Goal: Use online tool/utility: Utilize a website feature to perform a specific function

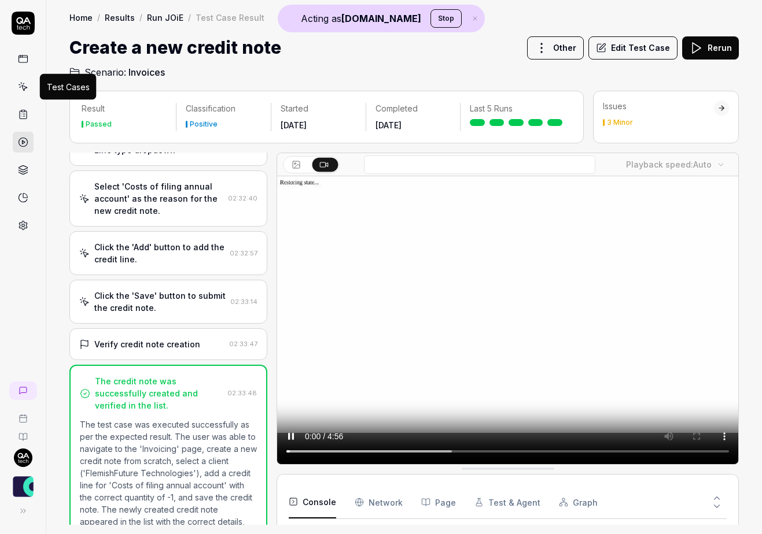
scroll to position [386, 0]
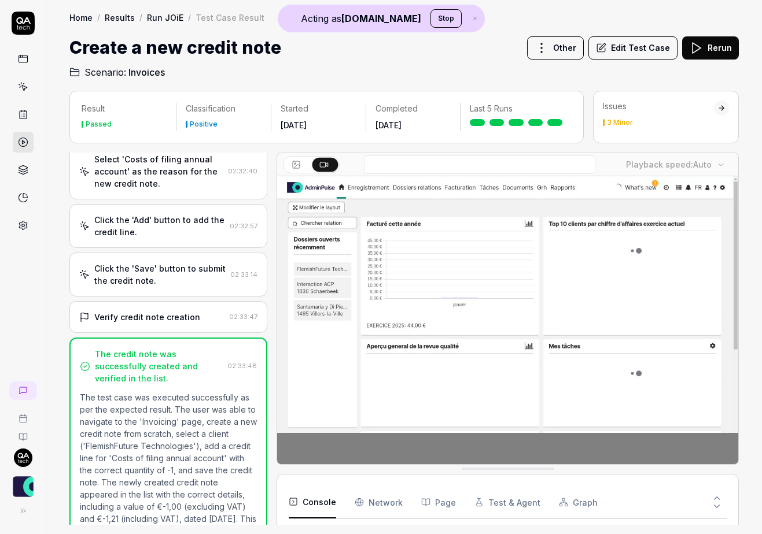
click at [24, 504] on button at bounding box center [23, 511] width 23 height 23
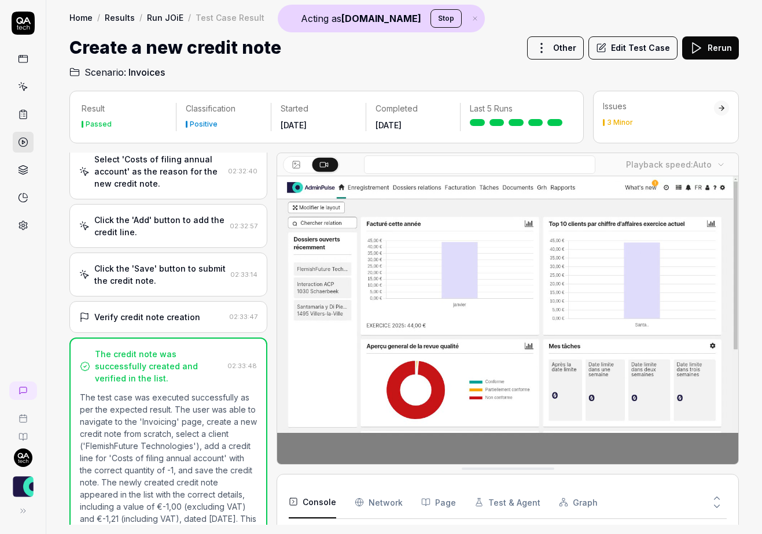
scroll to position [446, 0]
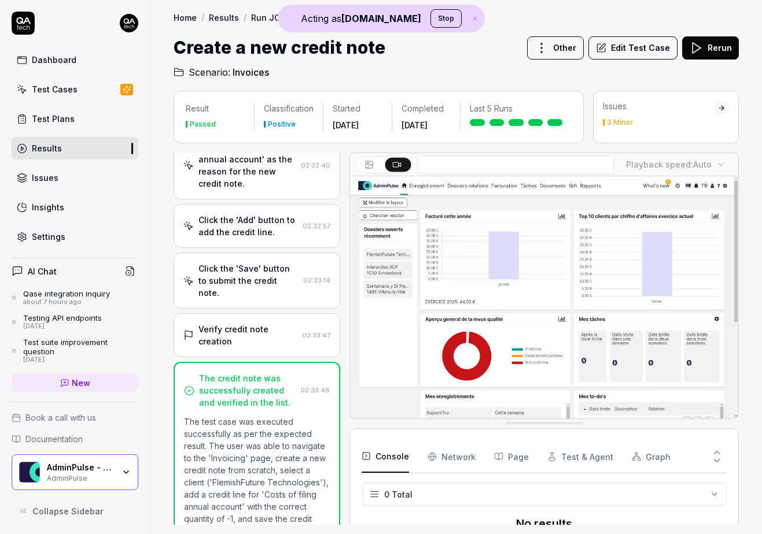
click at [53, 472] on div "AdminPulse - 0475.384.429" at bounding box center [80, 468] width 67 height 10
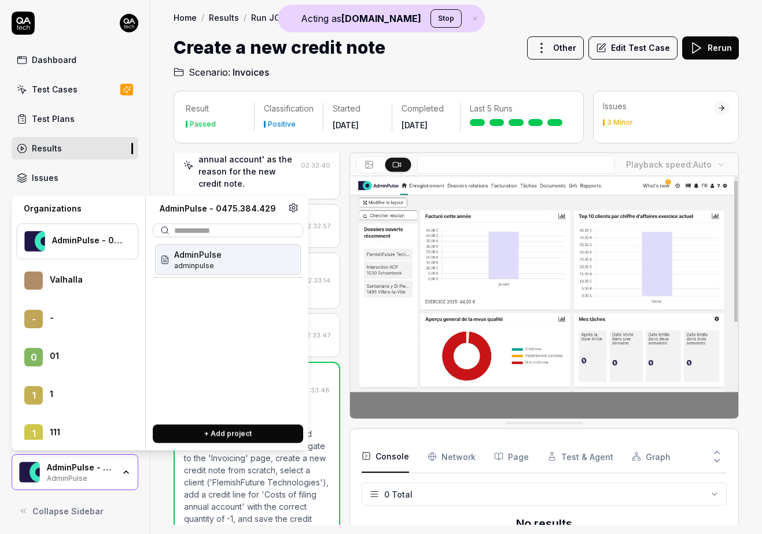
scroll to position [1575, 0]
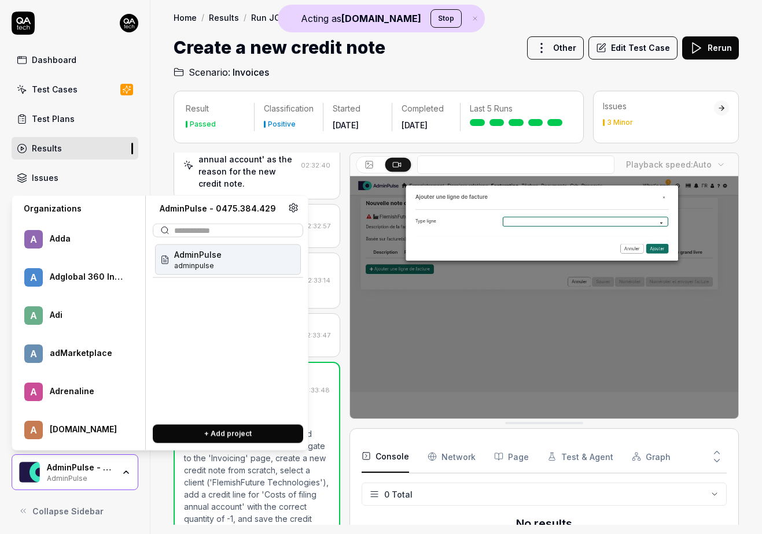
click at [95, 348] on div "adMarketplace" at bounding box center [86, 353] width 73 height 10
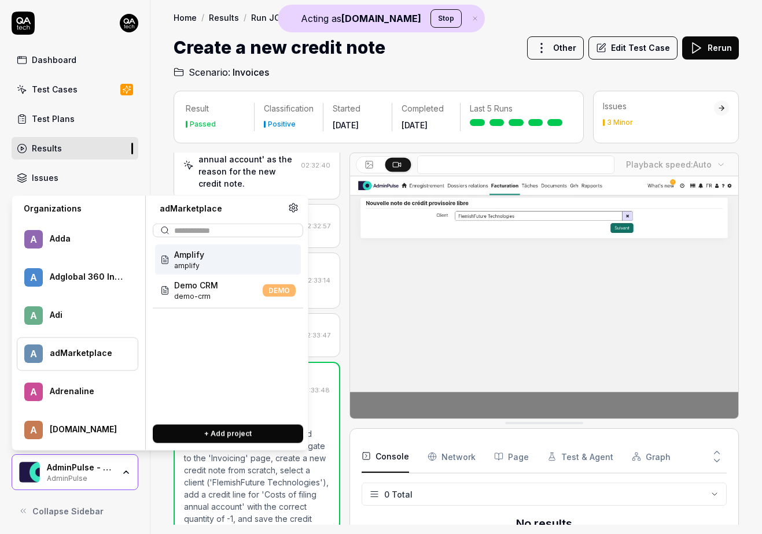
click at [223, 254] on div "Amplify amplify" at bounding box center [228, 260] width 146 height 31
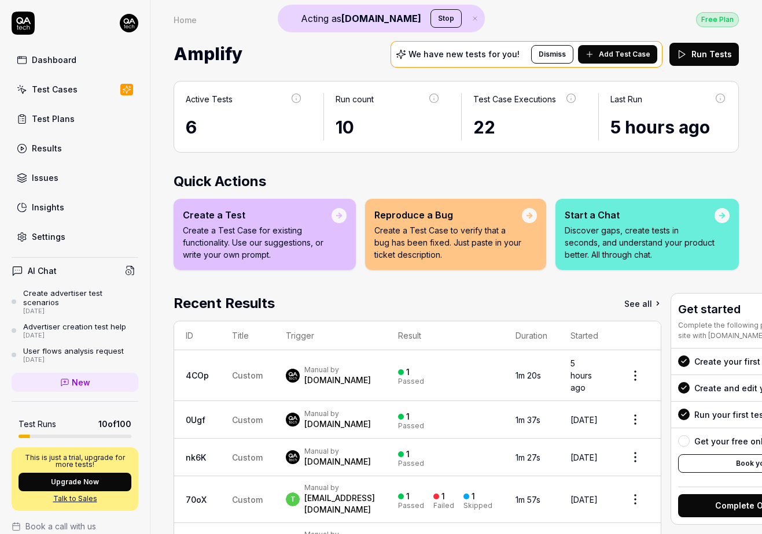
click at [594, 53] on icon at bounding box center [589, 54] width 9 height 9
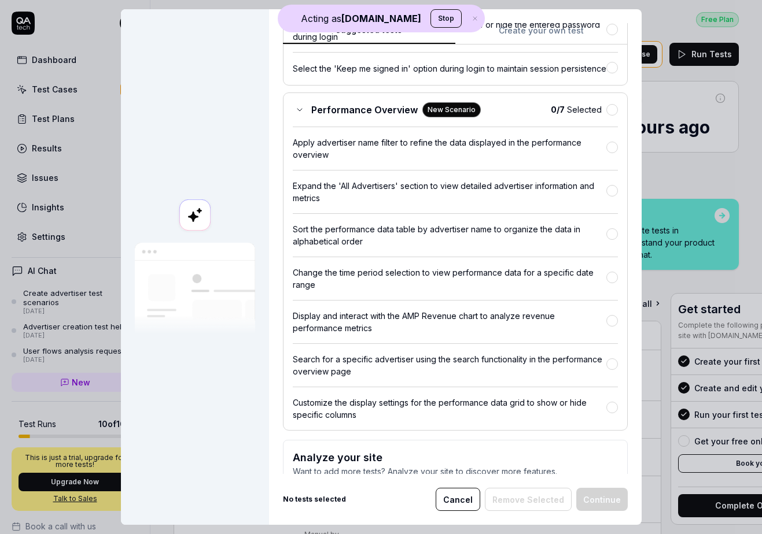
scroll to position [253, 0]
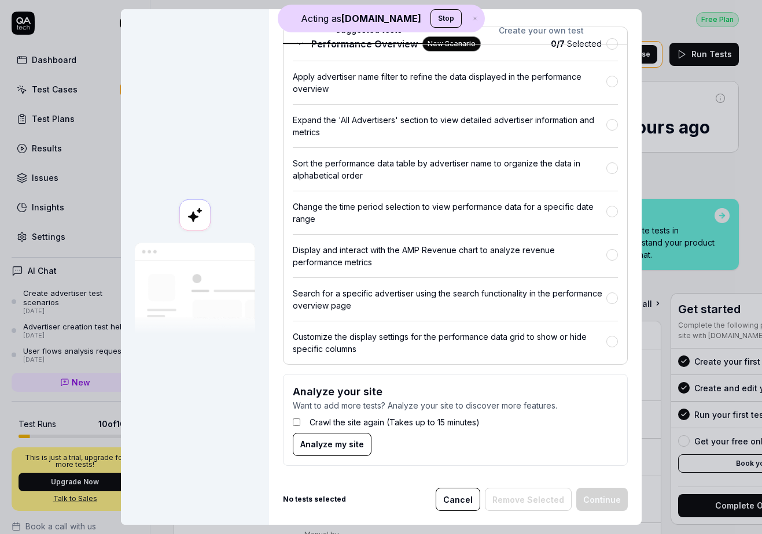
click at [327, 442] on span "Analyze my site" at bounding box center [332, 444] width 64 height 12
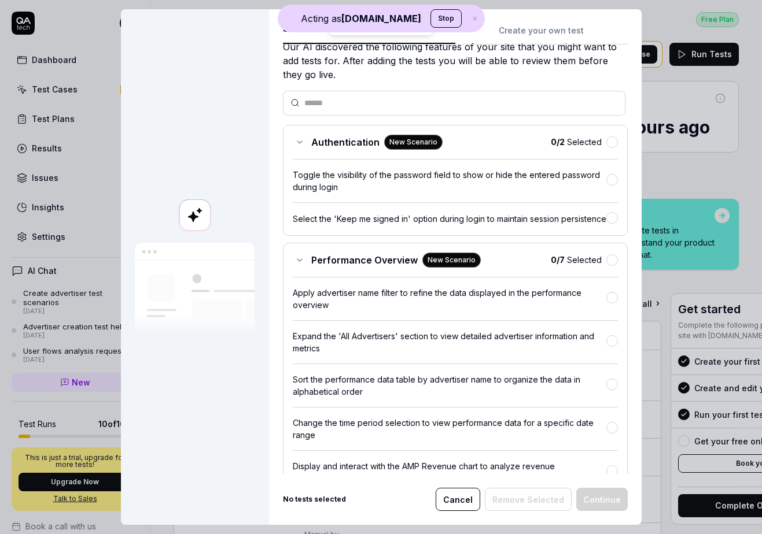
scroll to position [0, 0]
